Goal: Use online tool/utility

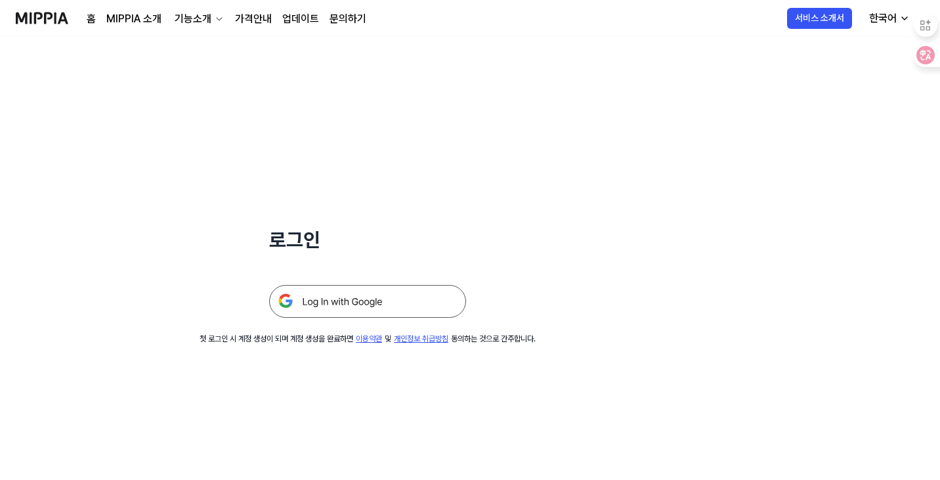
click at [394, 307] on img at bounding box center [367, 301] width 197 height 33
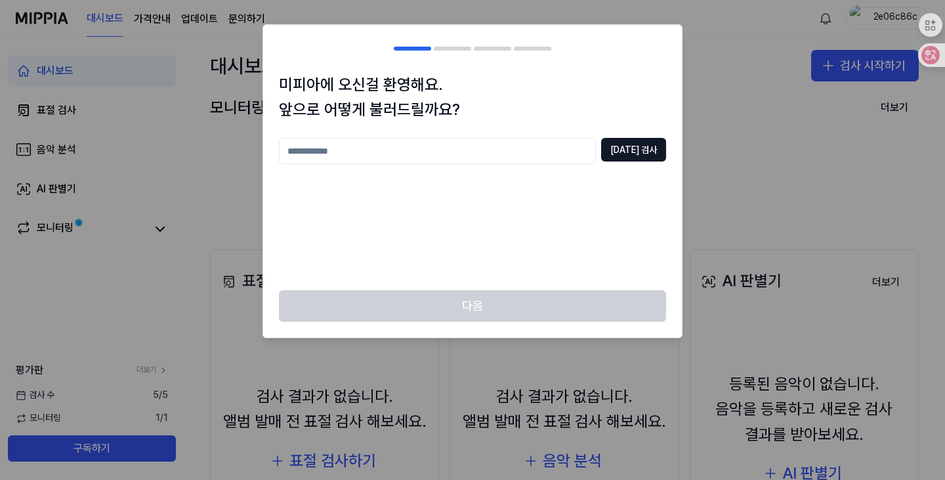
click at [420, 155] on input "text" at bounding box center [437, 151] width 317 height 26
type input "**"
drag, startPoint x: 639, startPoint y: 138, endPoint x: 644, endPoint y: 155, distance: 17.0
click at [639, 138] on button "[DATE] 검사" at bounding box center [633, 150] width 65 height 24
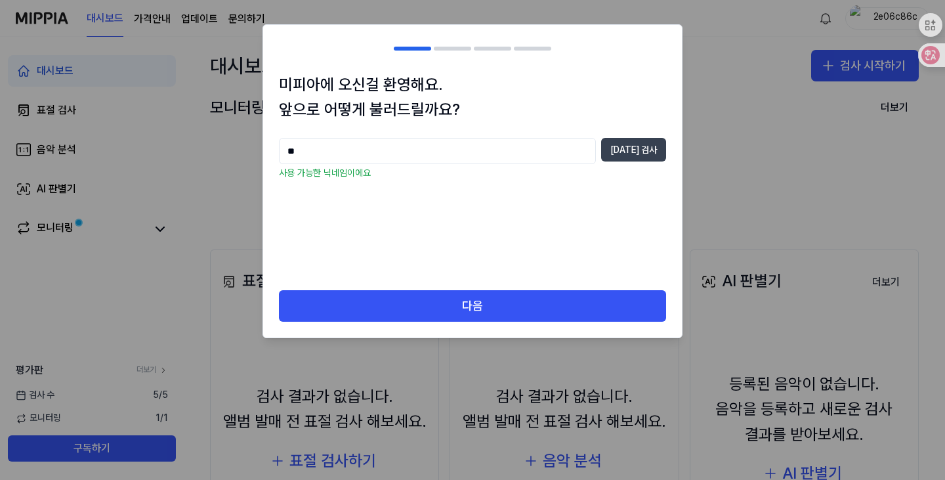
click at [644, 156] on button "[DATE] 검사" at bounding box center [633, 150] width 65 height 24
click at [482, 324] on div "다음" at bounding box center [472, 313] width 419 height 47
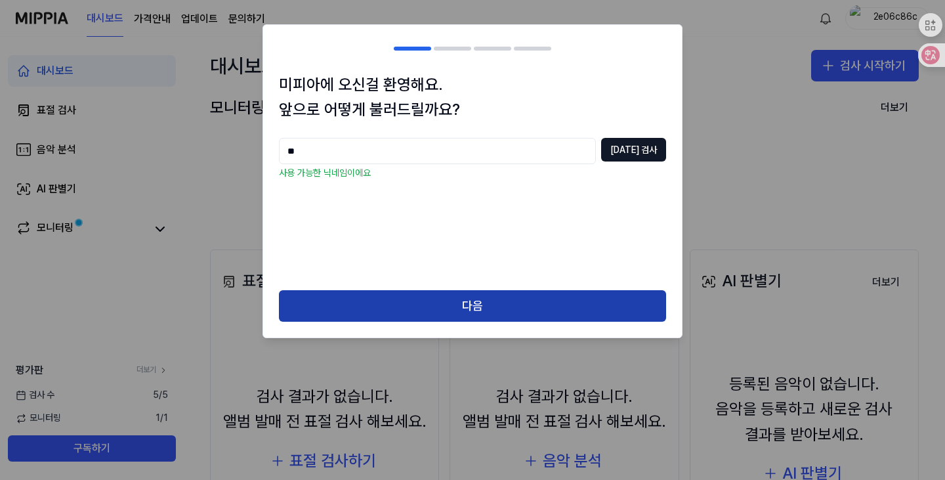
click at [490, 314] on button "다음" at bounding box center [472, 305] width 387 height 31
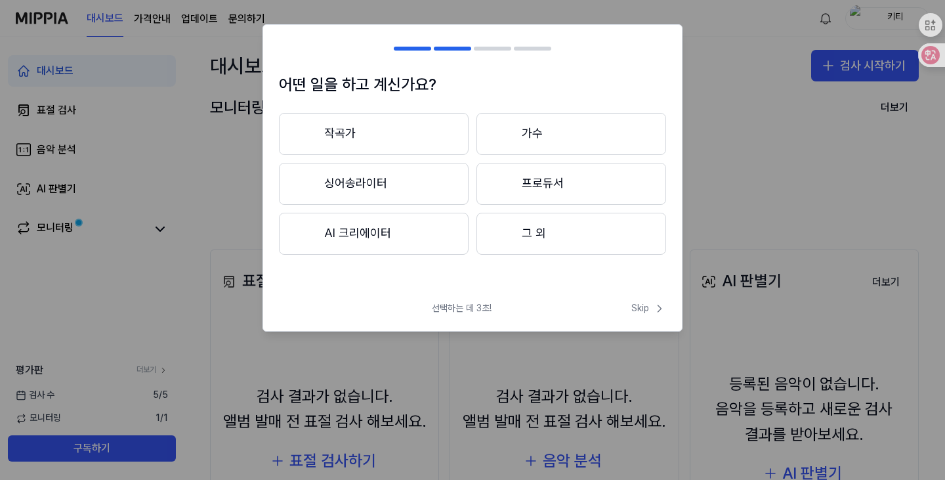
click at [382, 234] on button "AI 크리에이터" at bounding box center [374, 234] width 190 height 42
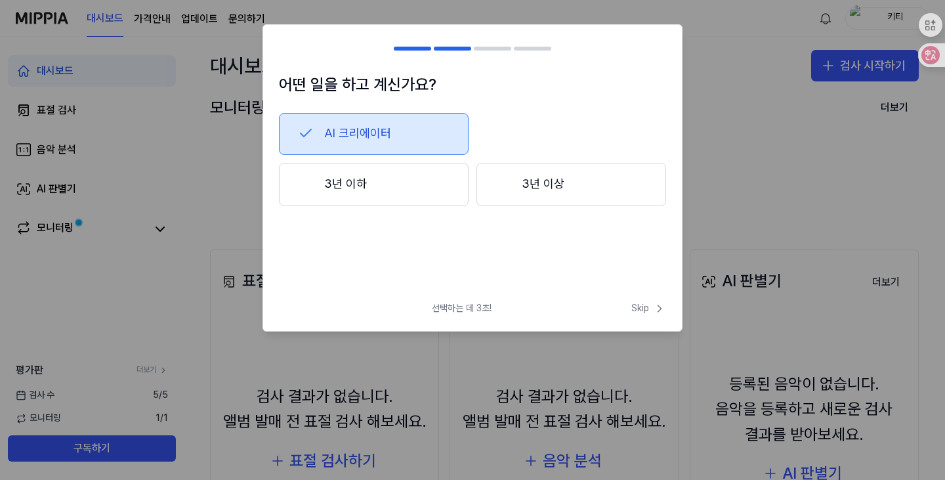
click at [436, 190] on button "3년 이하" at bounding box center [374, 184] width 190 height 43
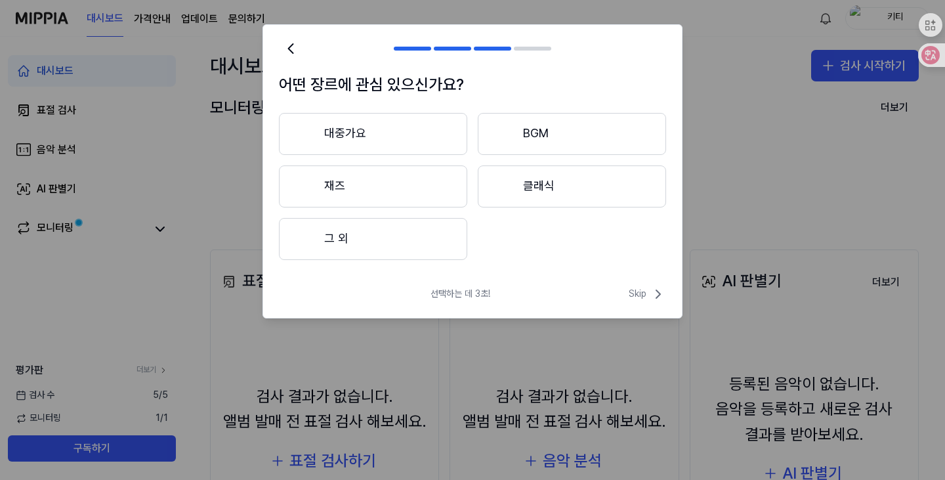
click at [559, 196] on button "클래식" at bounding box center [572, 186] width 188 height 42
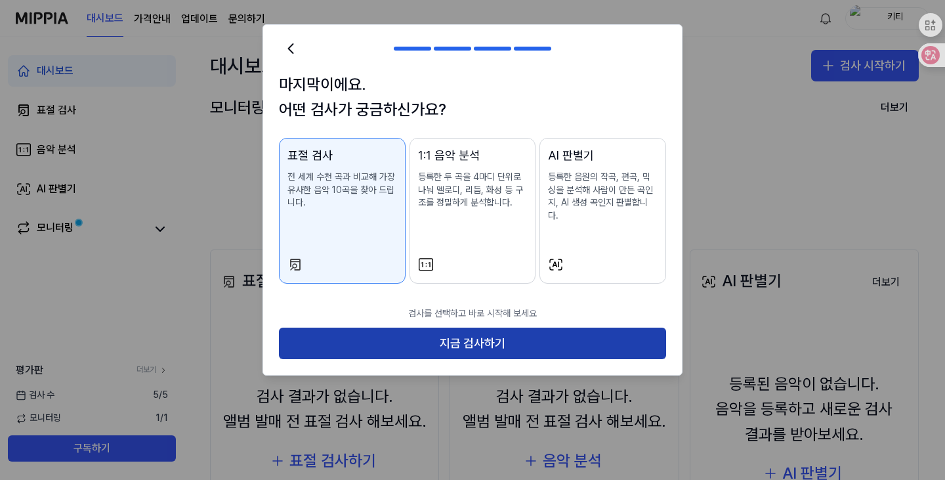
click at [474, 337] on button "지금 검사하기" at bounding box center [472, 342] width 387 height 31
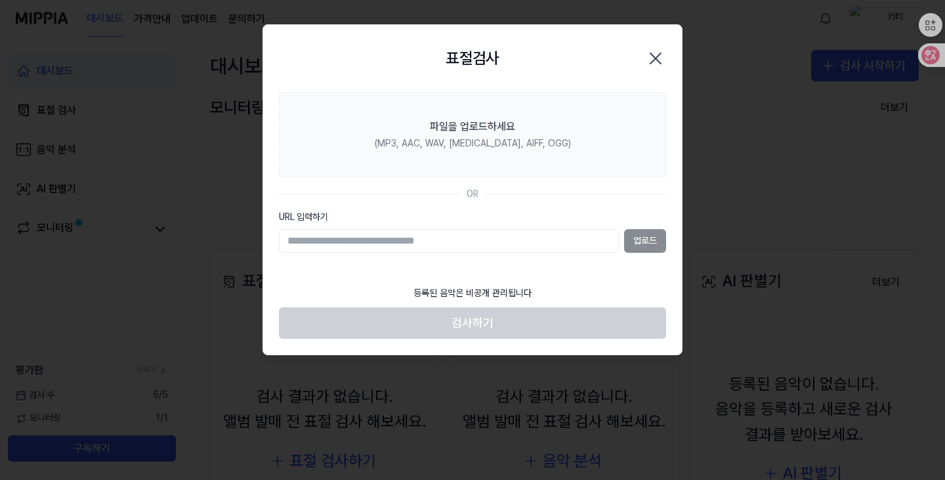
paste input "**********"
type input "**********"
click at [648, 245] on button "업로드" at bounding box center [645, 241] width 42 height 24
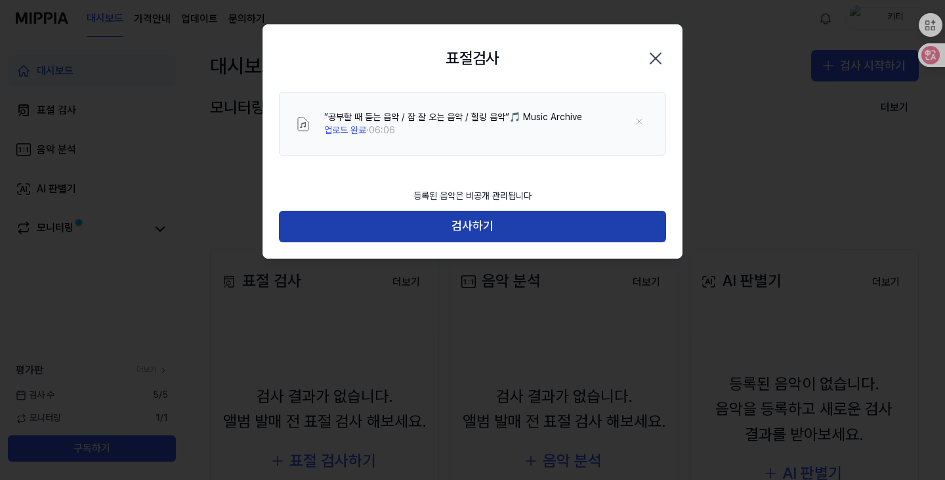
click at [488, 219] on button "검사하기" at bounding box center [472, 226] width 387 height 31
